Goal: Check status: Check status

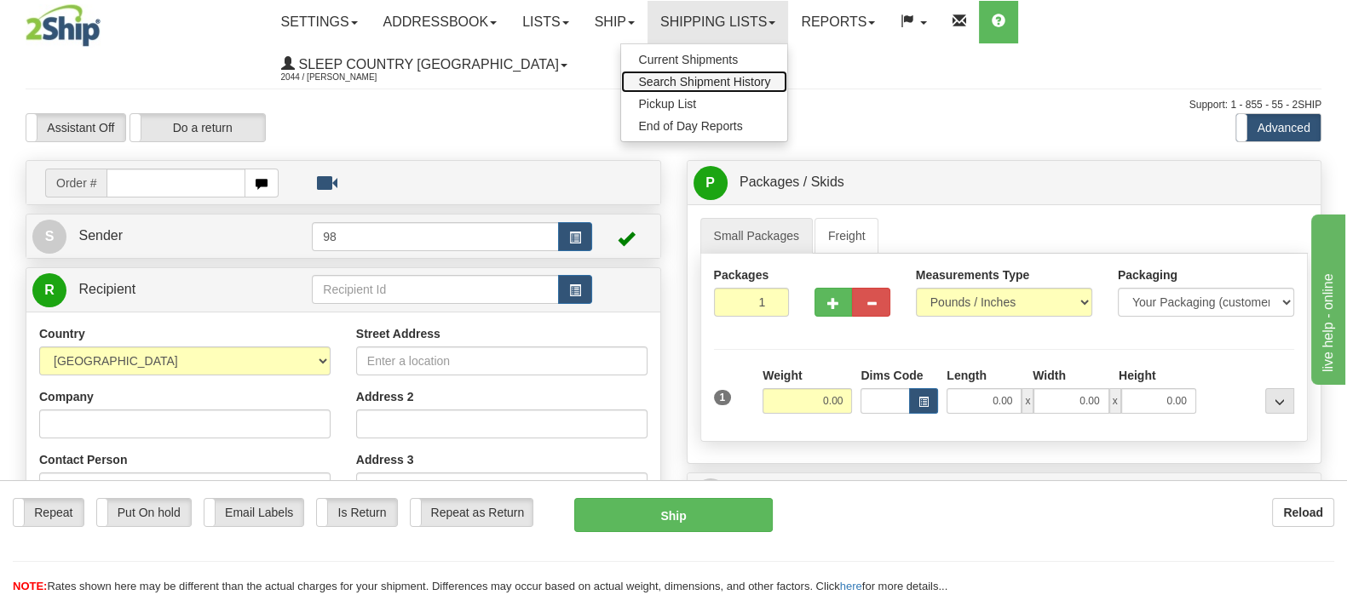
click at [770, 81] on span "Search Shipment History" at bounding box center [704, 82] width 132 height 14
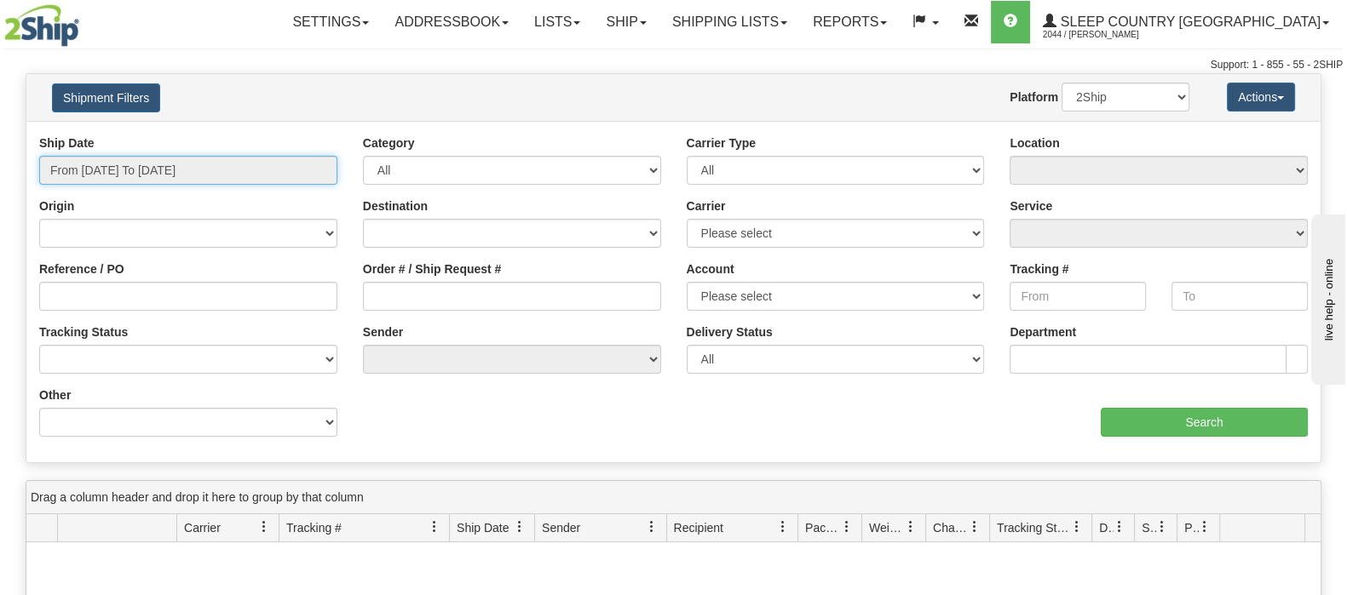
click at [169, 168] on input "From 08/10/2025 To 08/11/2025" at bounding box center [188, 170] width 298 height 29
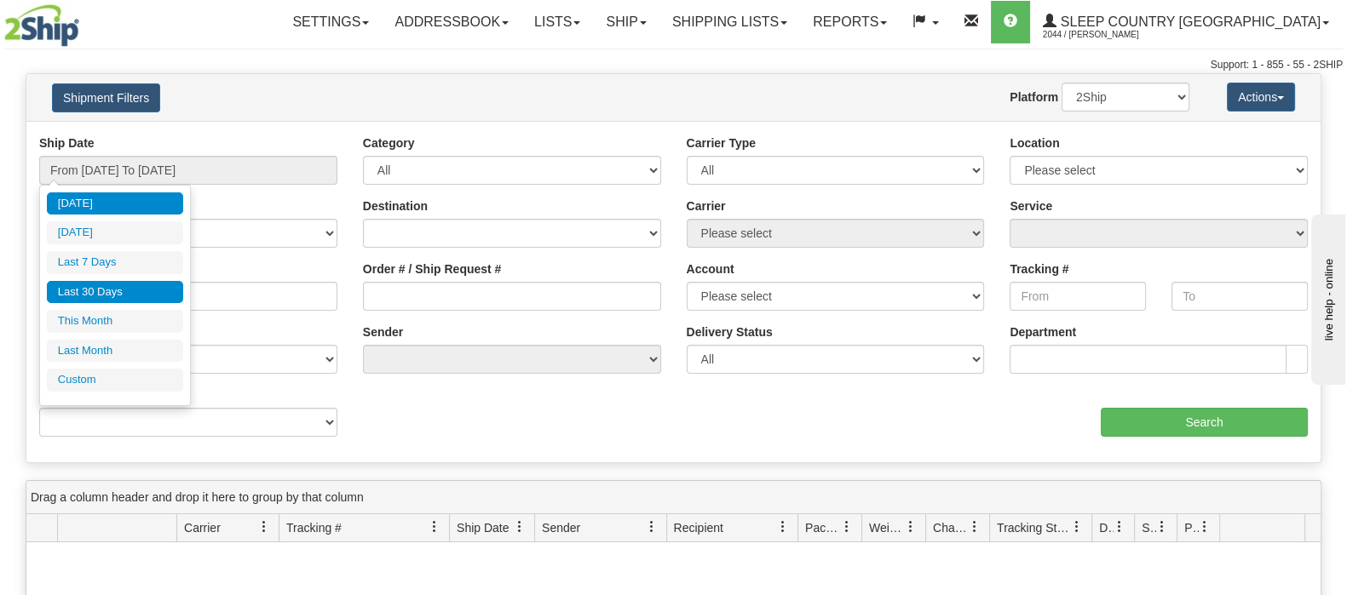
click at [144, 281] on li "Last 30 Days" at bounding box center [115, 292] width 136 height 23
type input "From 07/13/2025 To 08/11/2025"
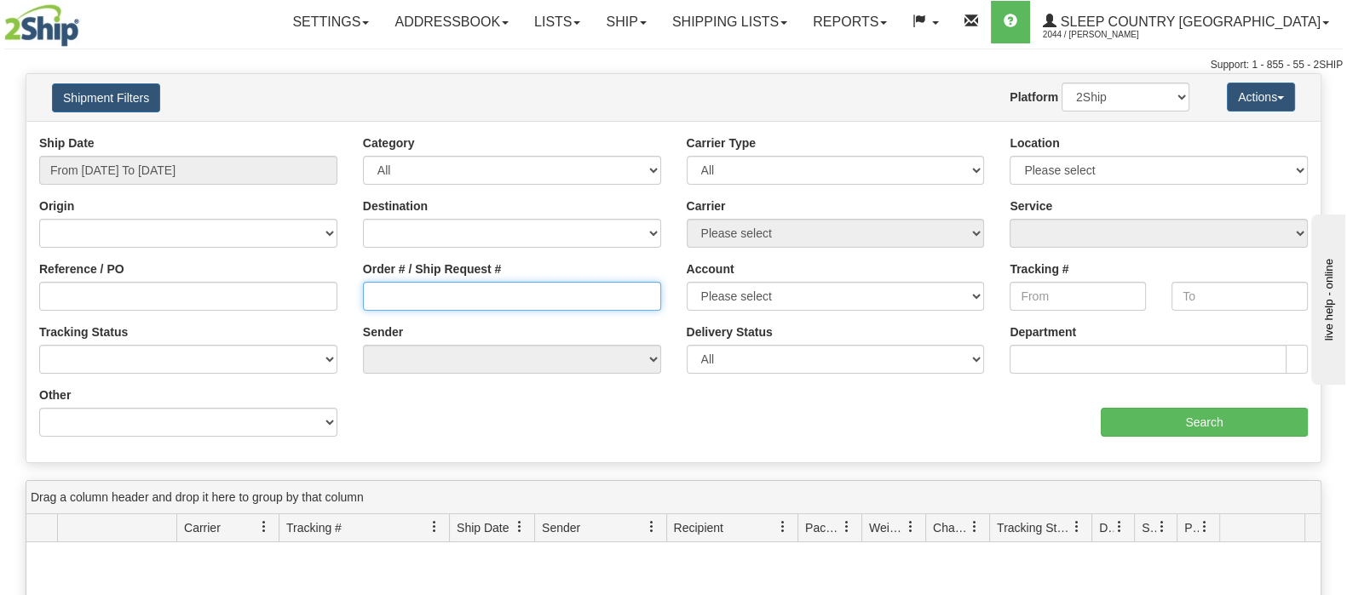
click at [480, 296] on input "Order # / Ship Request #" at bounding box center [512, 296] width 298 height 29
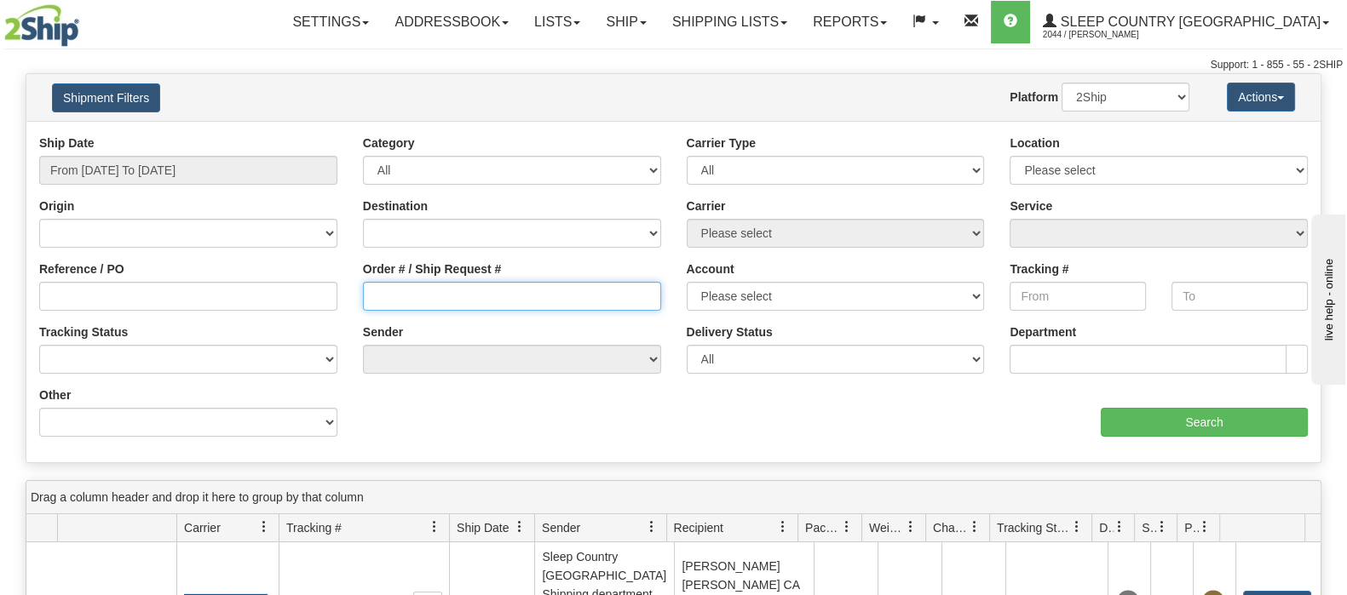
paste input "9002H968816"
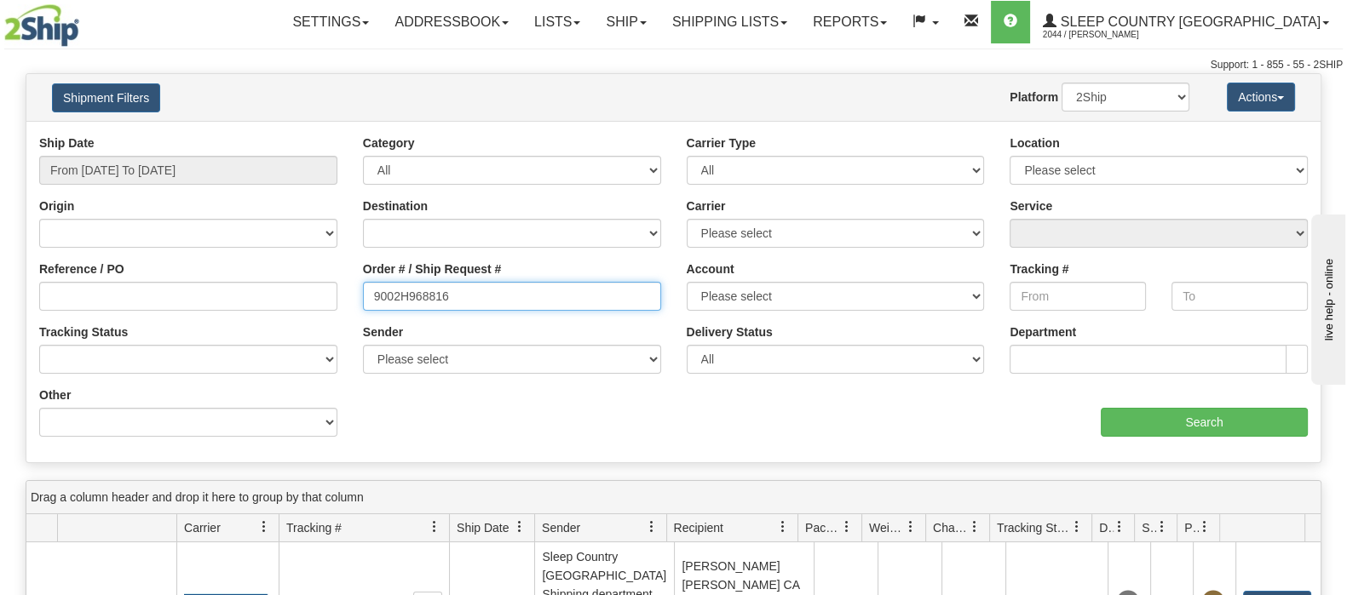
type input "9002H968816"
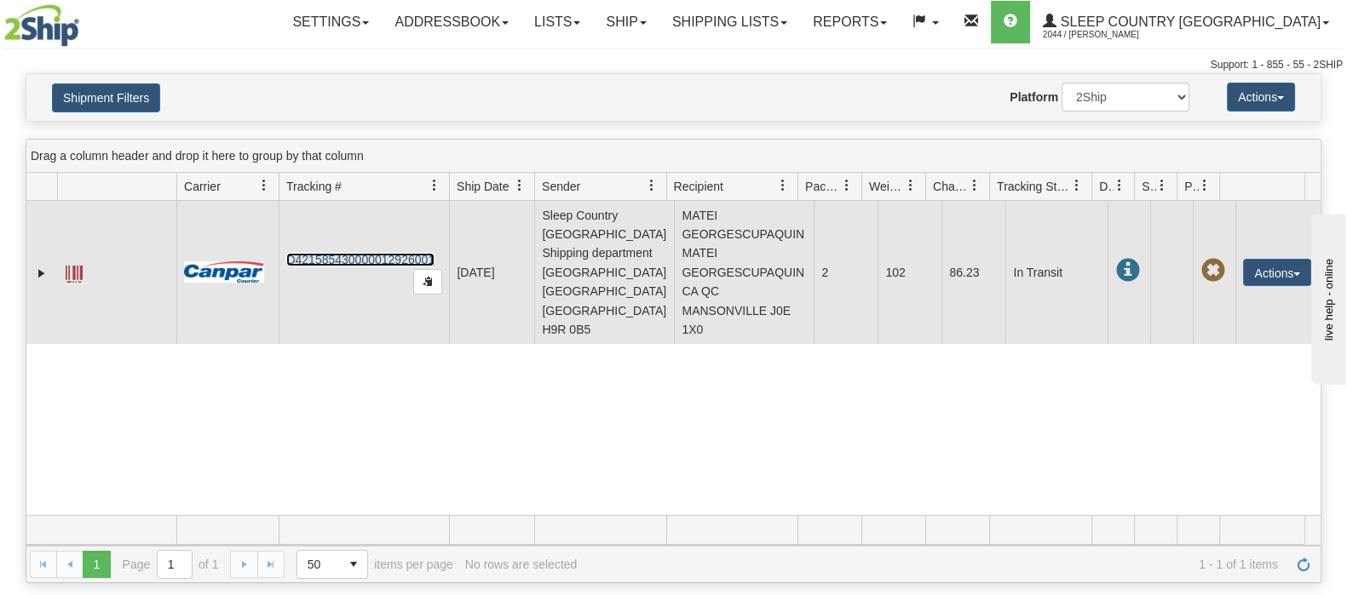
click at [363, 259] on link "D421585430000012926001" at bounding box center [360, 260] width 148 height 14
